Goal: Transaction & Acquisition: Purchase product/service

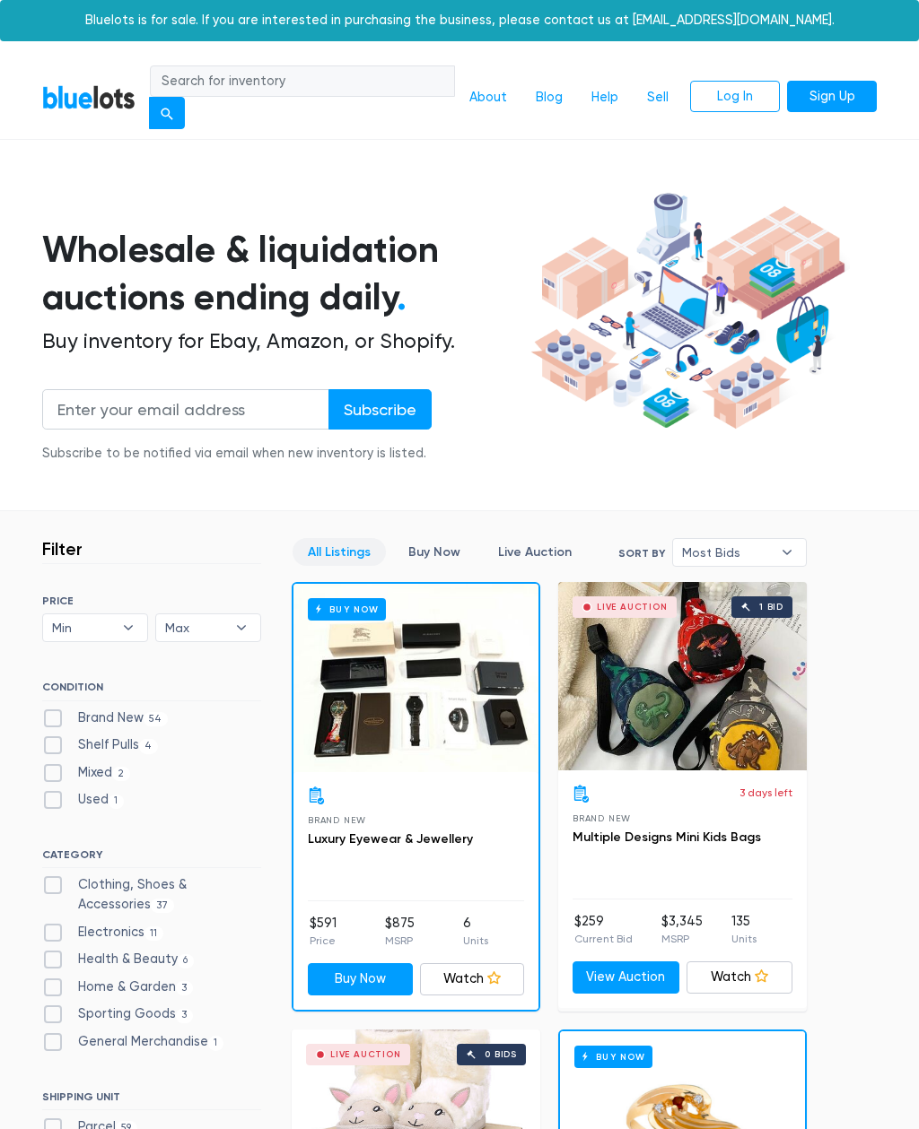
click at [765, 100] on link "Log In" at bounding box center [735, 97] width 90 height 32
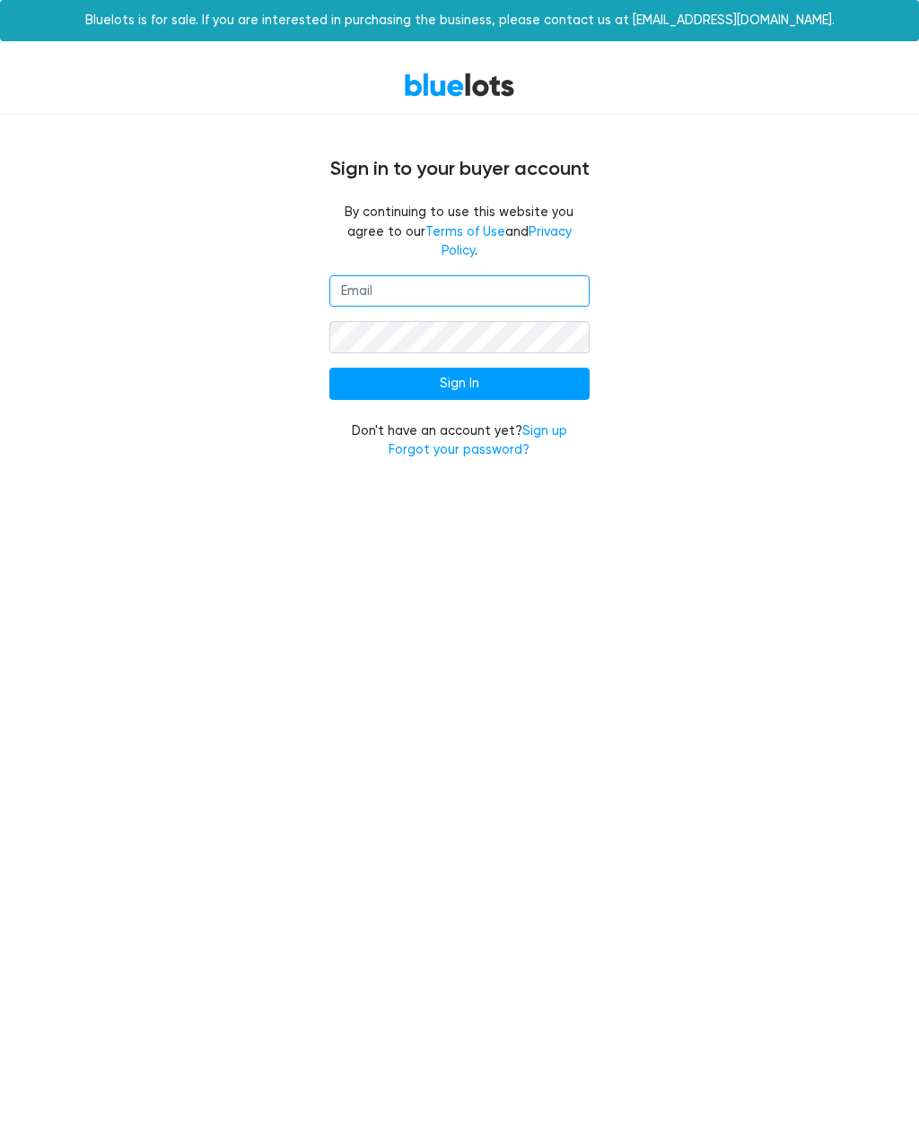
type input "Syrahmalik2@gmail.com"
click at [458, 368] on input "Sign In" at bounding box center [459, 384] width 260 height 32
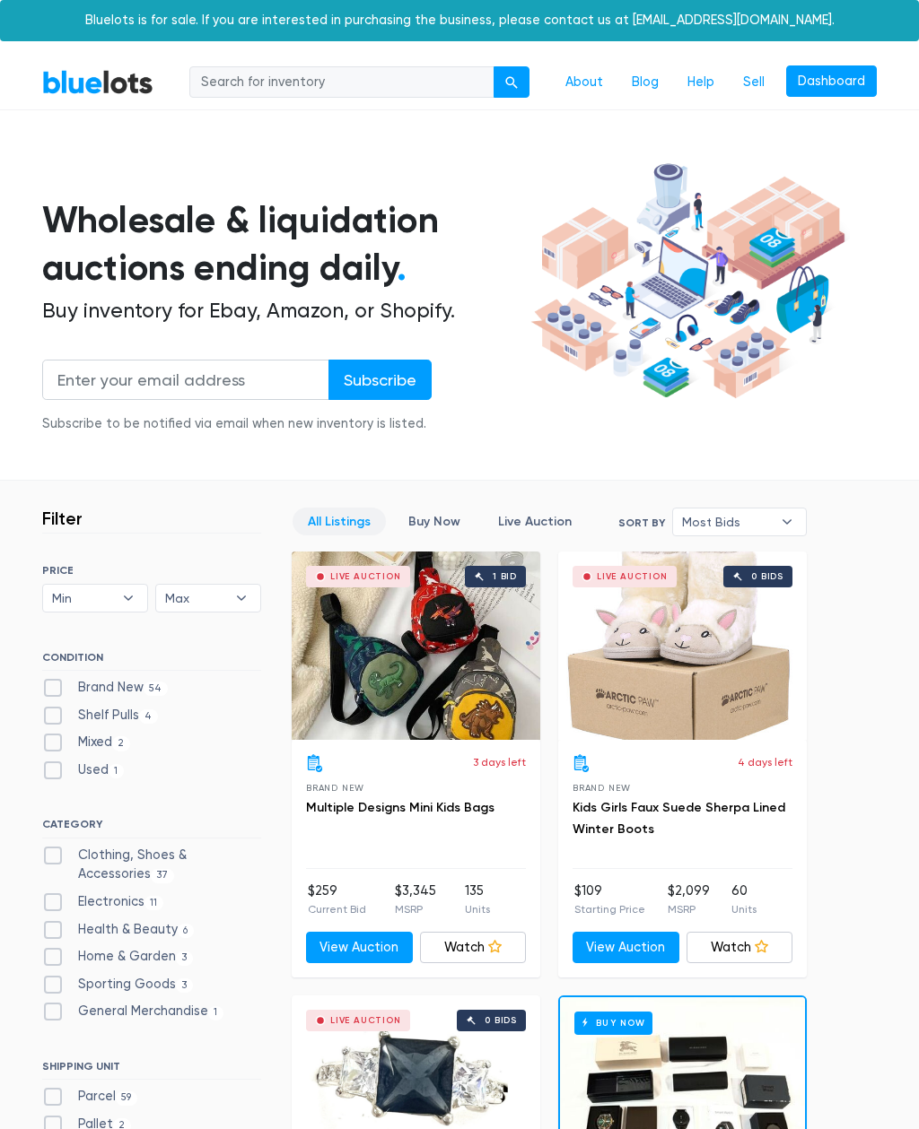
click at [540, 358] on img at bounding box center [688, 281] width 324 height 248
click at [185, 926] on span "6" at bounding box center [186, 931] width 16 height 14
click at [54, 926] on Beauty"] "Health & Beauty 6" at bounding box center [48, 926] width 12 height 12
checkbox Beauty"] "true"
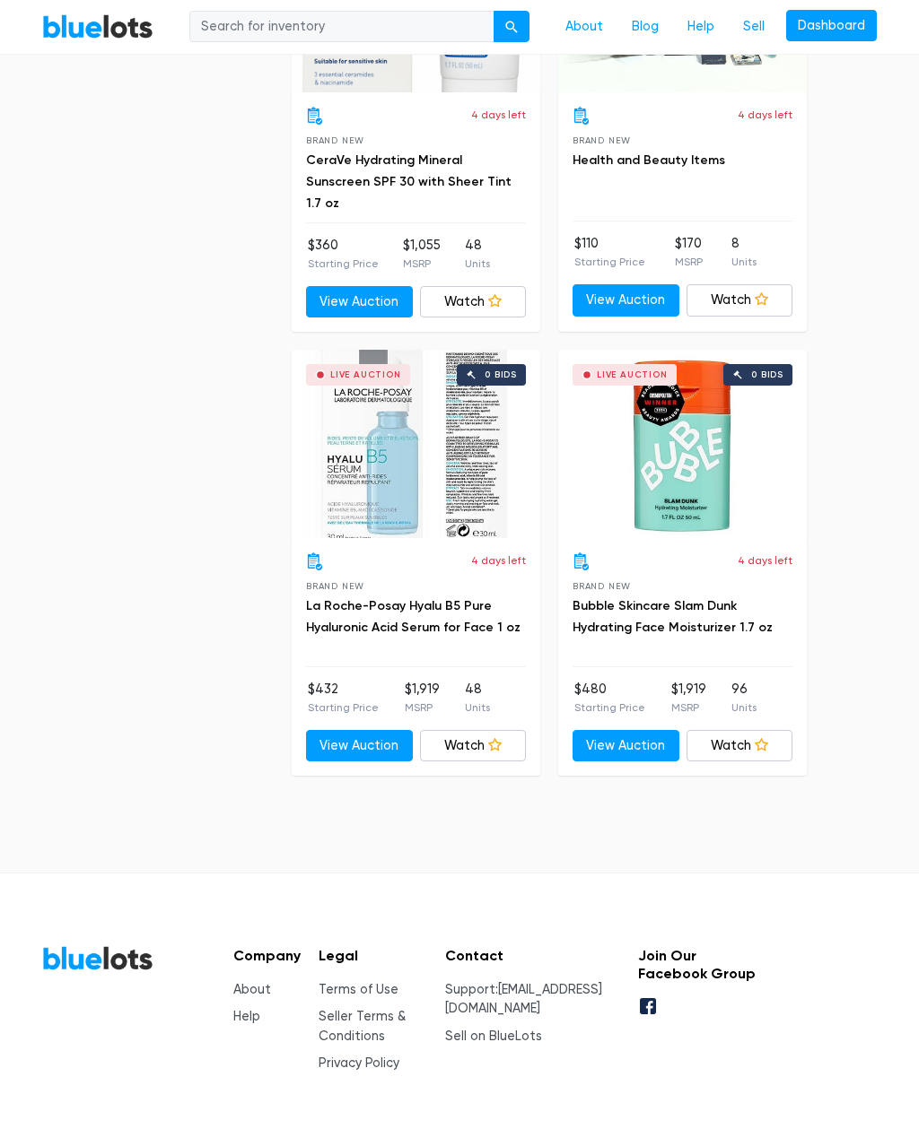
scroll to position [2442, 0]
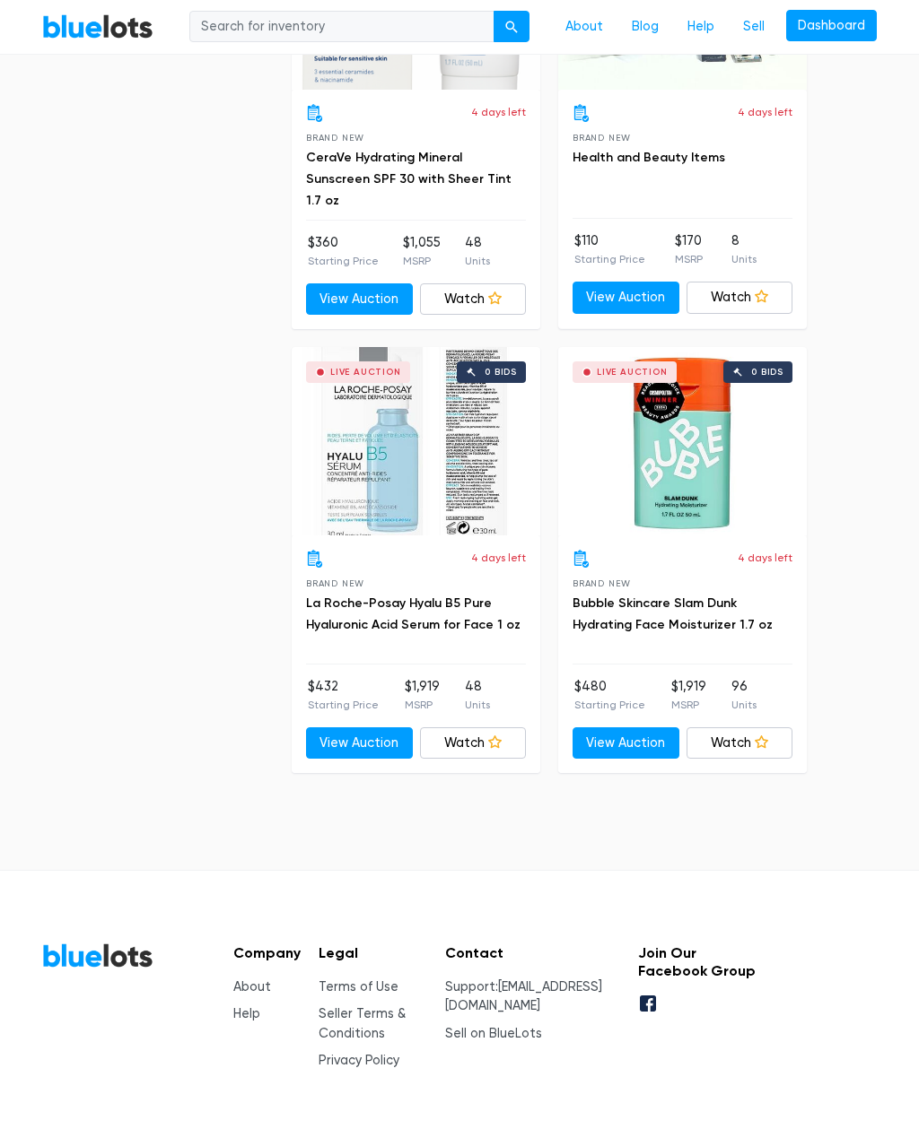
click at [732, 367] on div "0 bids" at bounding box center [757, 372] width 69 height 22
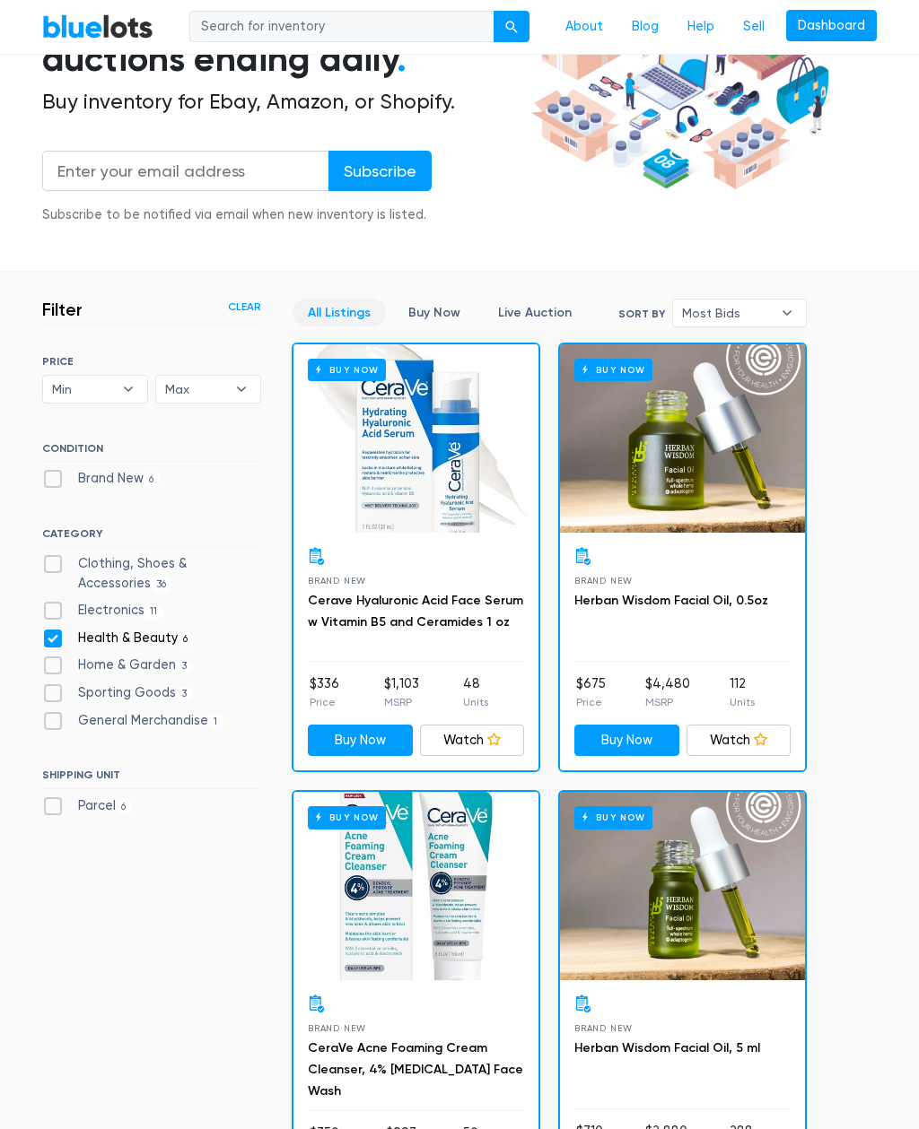
scroll to position [0, 0]
